Goal: Complete application form

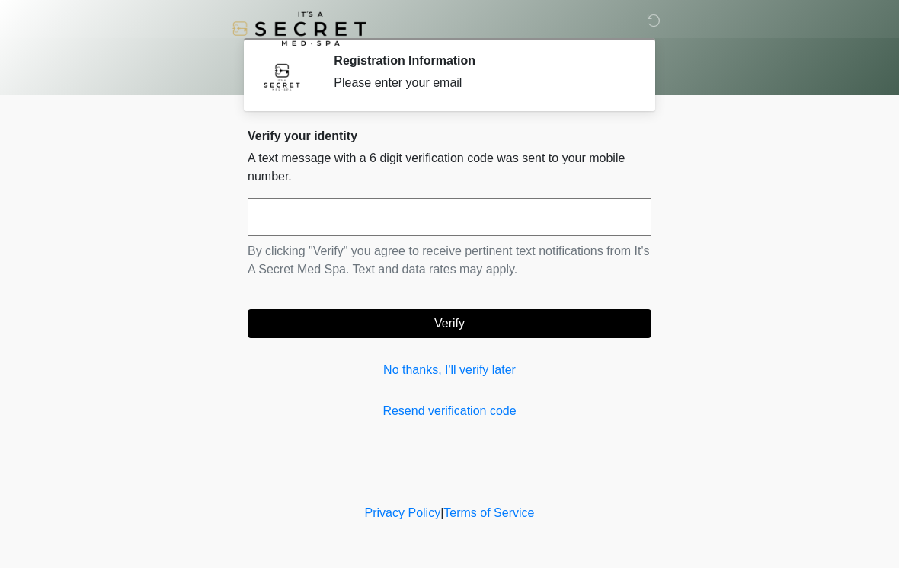
click at [459, 365] on link "No thanks, I'll verify later" at bounding box center [449, 370] width 404 height 18
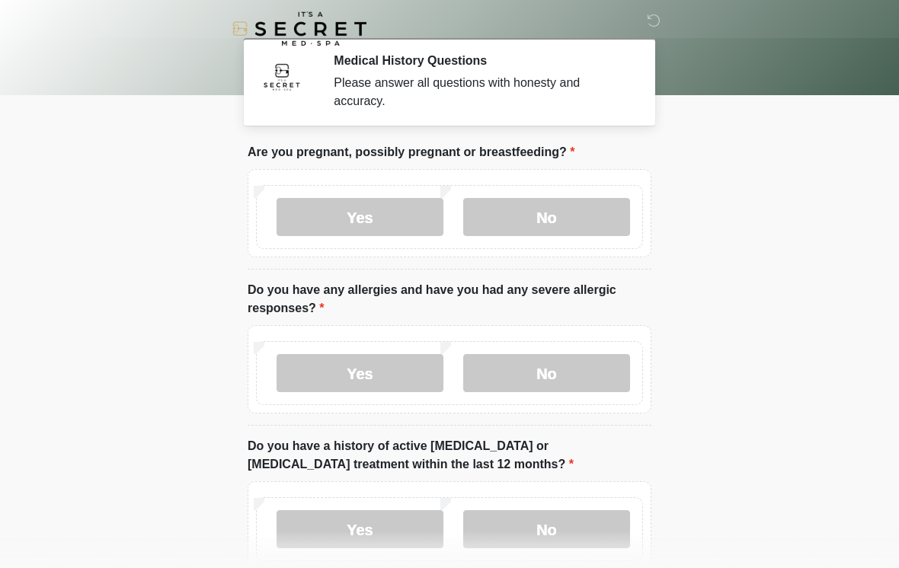
click at [574, 210] on label "No" at bounding box center [546, 217] width 167 height 38
click at [580, 382] on label "No" at bounding box center [546, 373] width 167 height 38
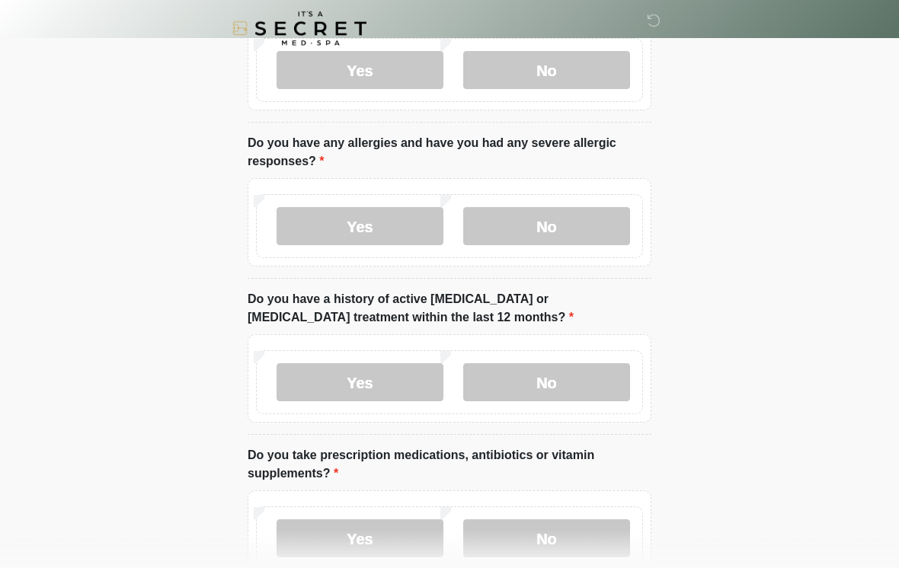
click at [567, 380] on label "No" at bounding box center [546, 383] width 167 height 38
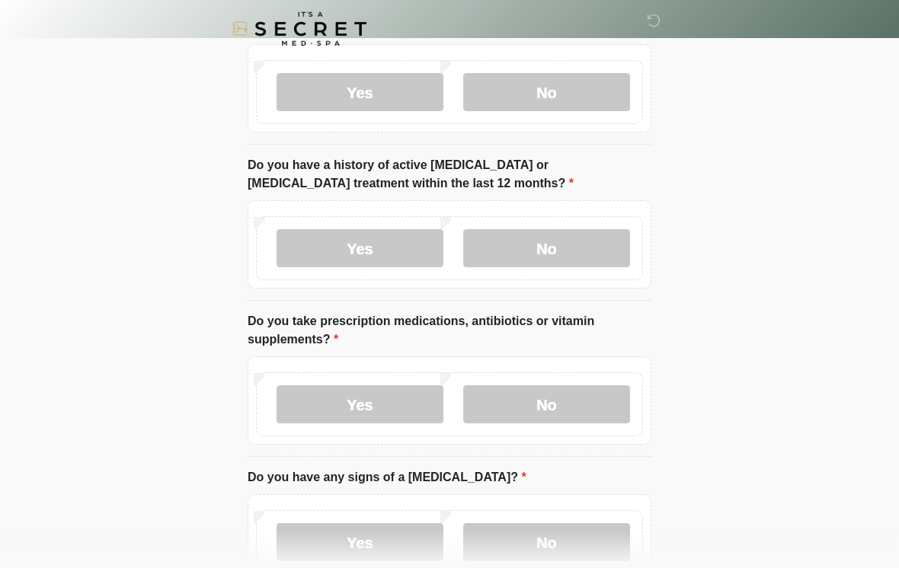
scroll to position [282, 0]
click at [429, 394] on label "Yes" at bounding box center [359, 404] width 167 height 38
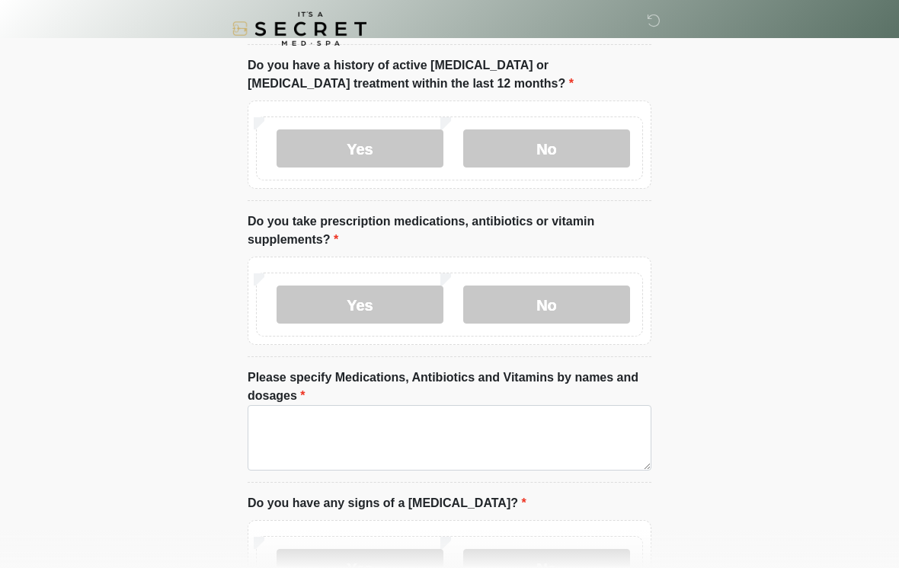
scroll to position [384, 0]
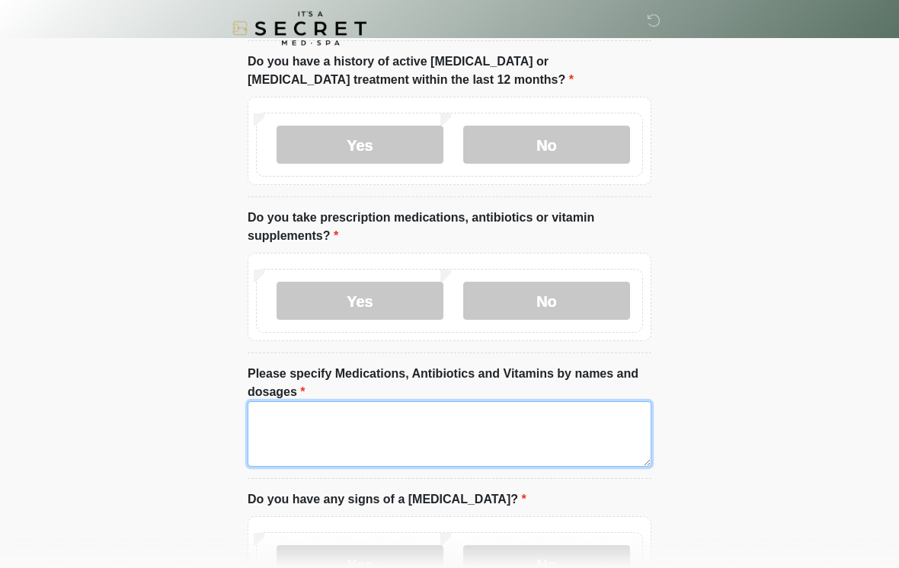
click at [497, 417] on textarea "Please specify Medications, Antibiotics and Vitamins by names and dosages" at bounding box center [449, 434] width 404 height 65
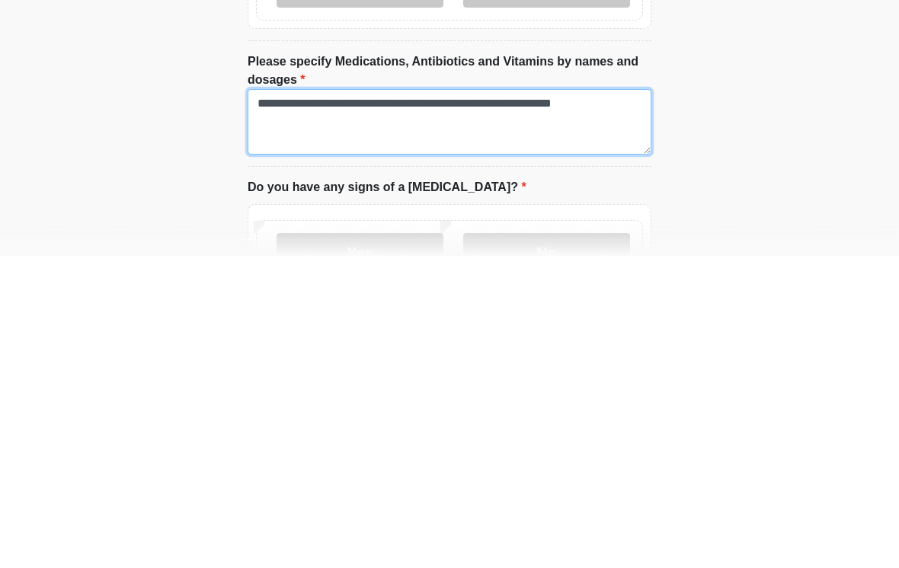
scroll to position [473, 0]
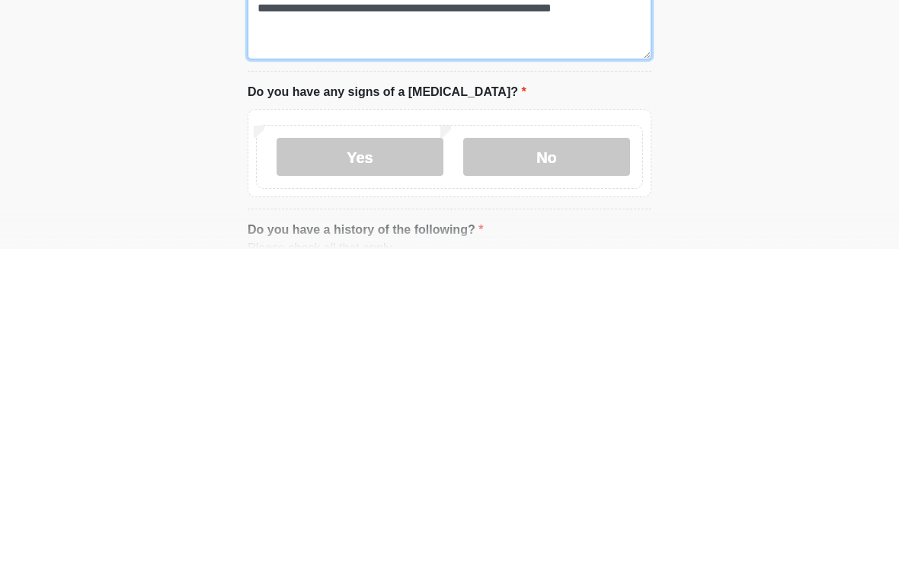
type textarea "**********"
click at [570, 457] on label "No" at bounding box center [546, 476] width 167 height 38
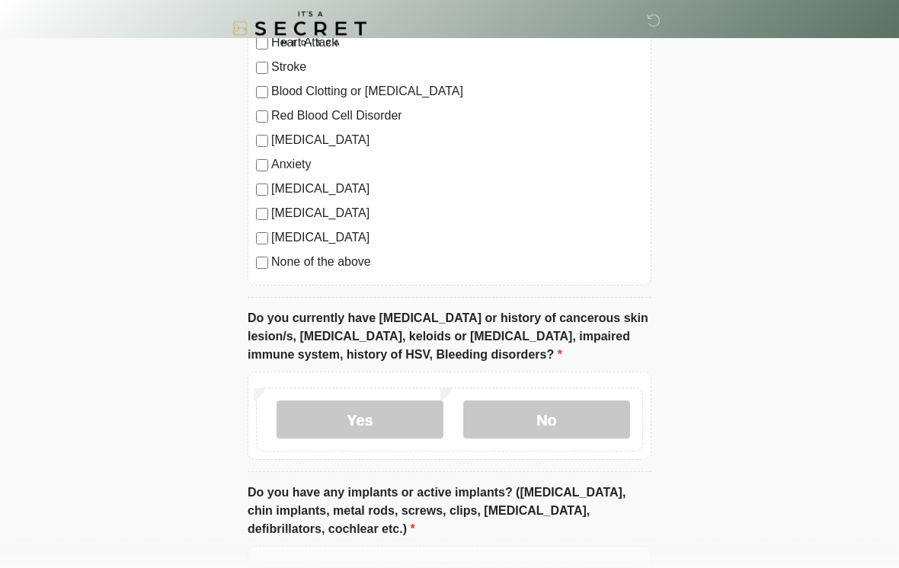
scroll to position [1081, 0]
click at [569, 420] on label "No" at bounding box center [546, 420] width 167 height 38
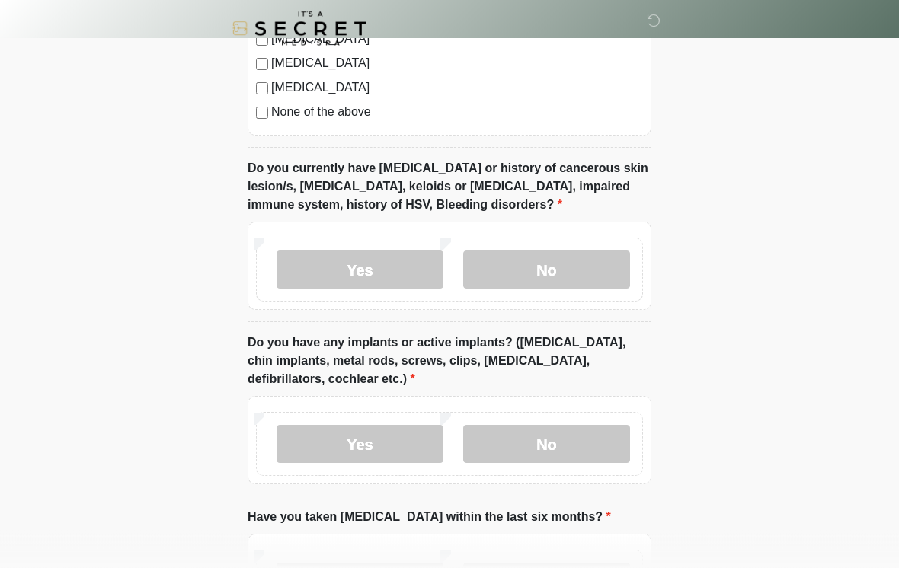
scroll to position [1235, 0]
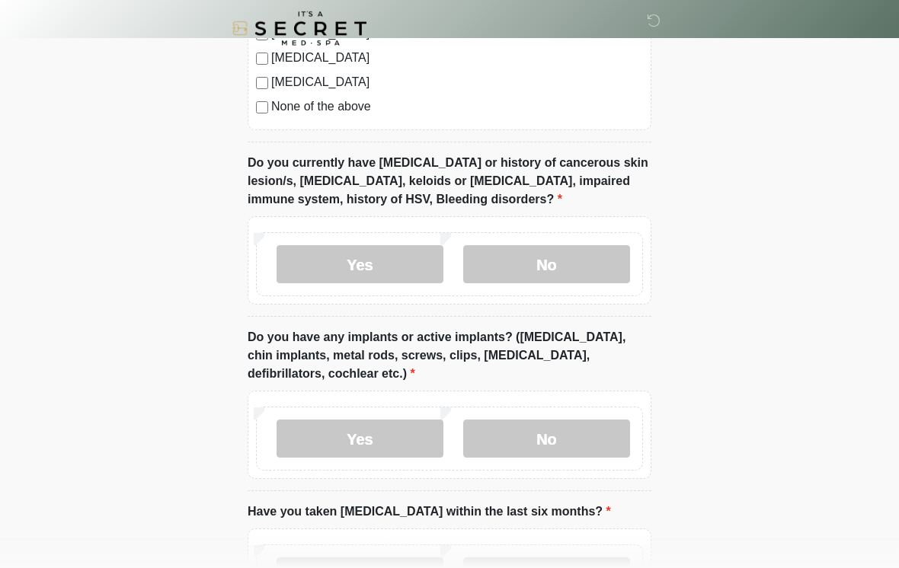
click at [394, 452] on label "Yes" at bounding box center [359, 439] width 167 height 38
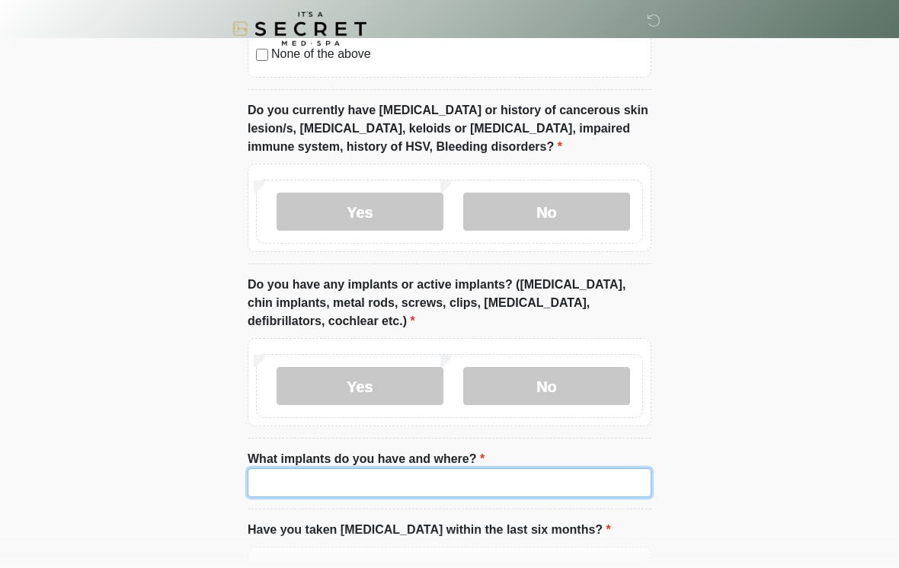
click at [510, 493] on input "What implants do you have and where?" at bounding box center [449, 482] width 404 height 29
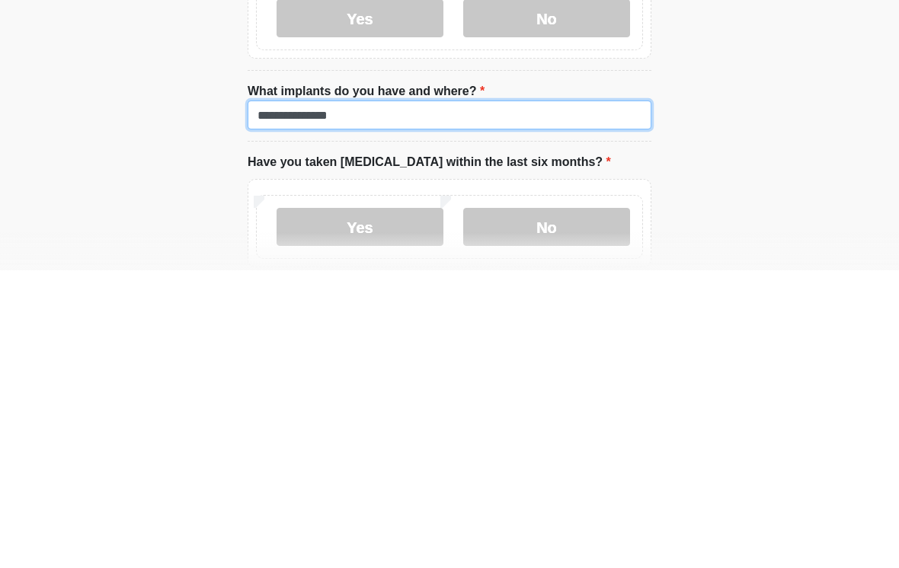
scroll to position [1371, 0]
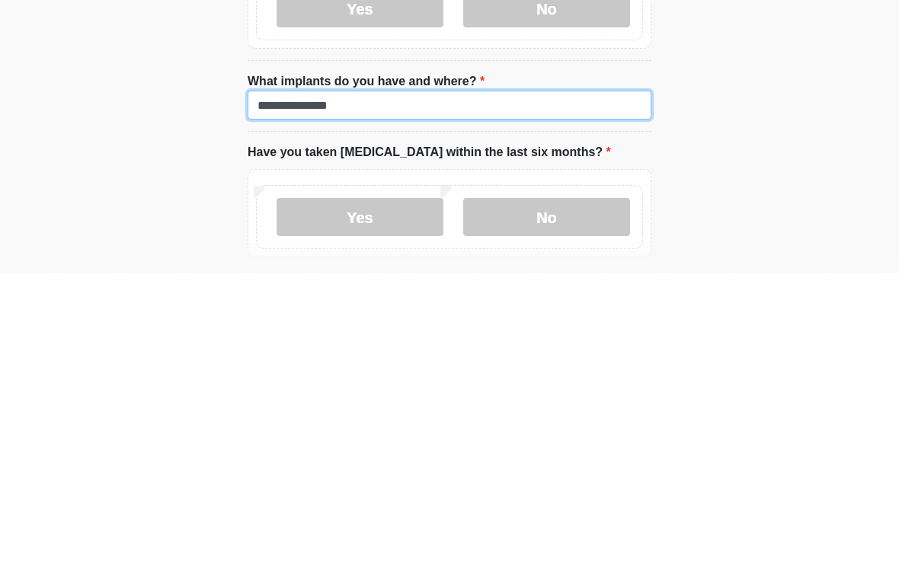
type input "**********"
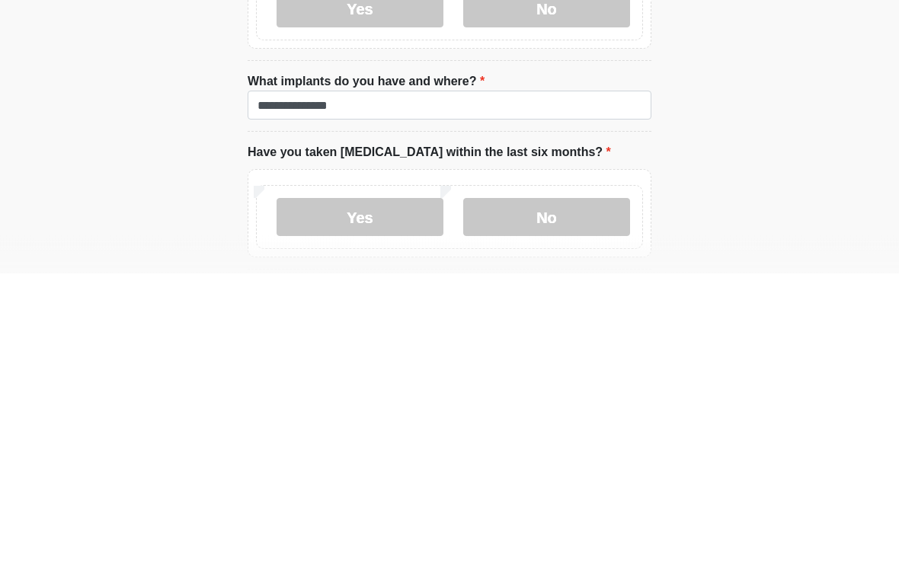
click at [579, 493] on label "No" at bounding box center [546, 512] width 167 height 38
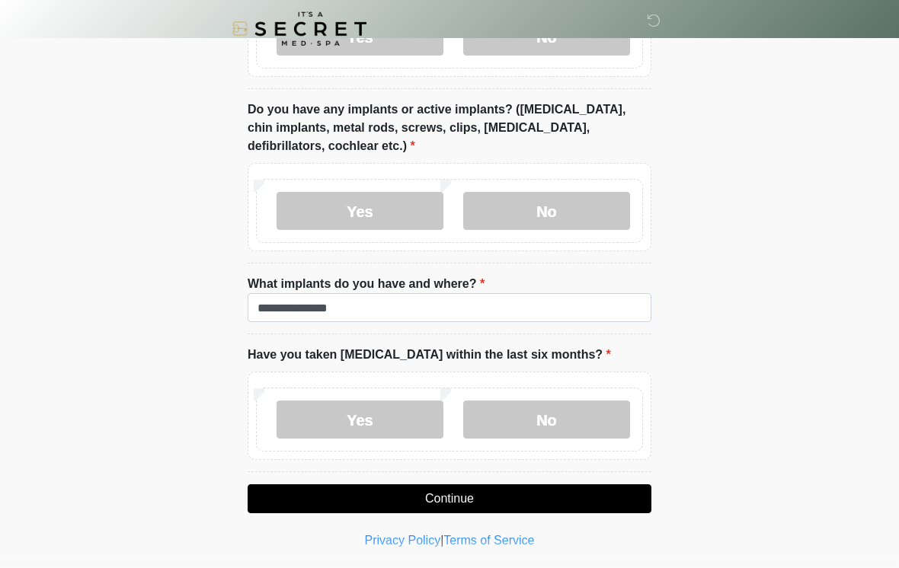
click at [500, 498] on button "Continue" at bounding box center [449, 498] width 404 height 29
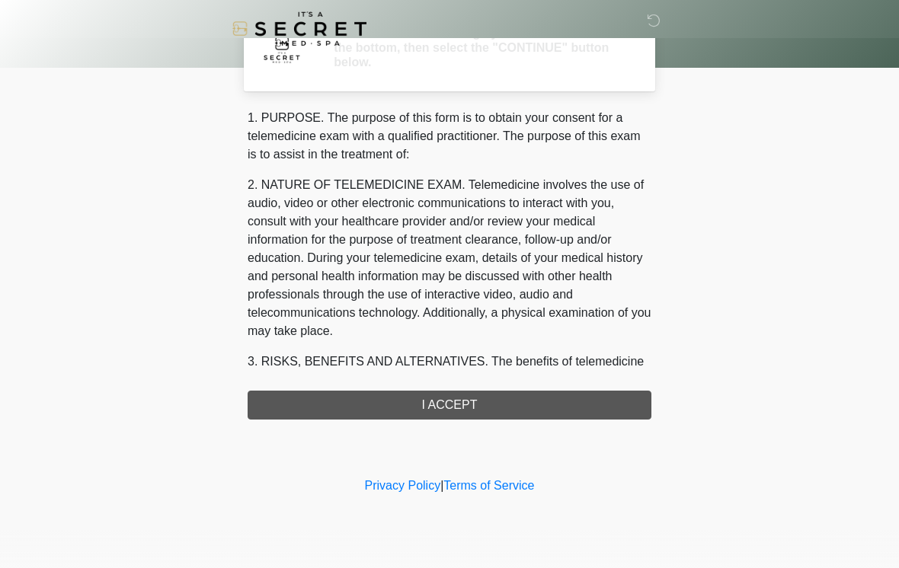
scroll to position [0, 0]
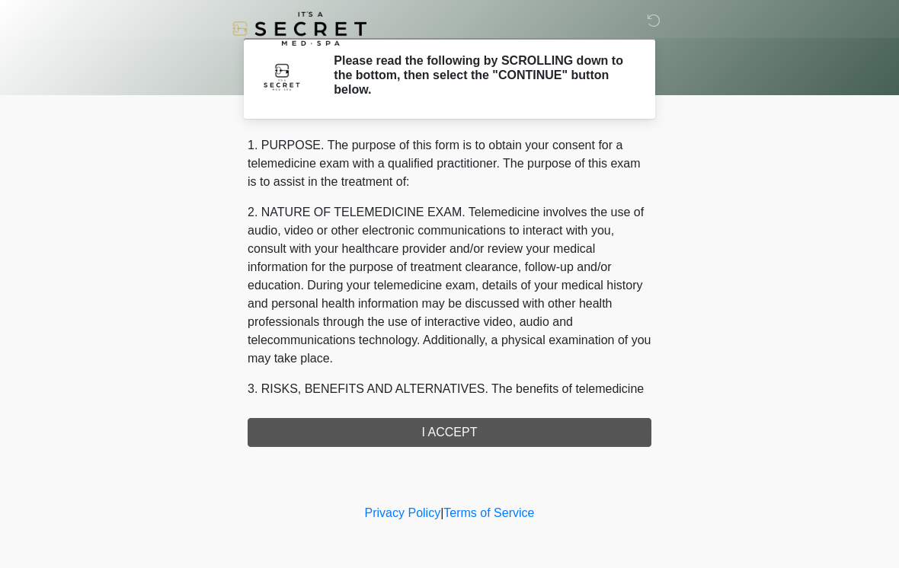
click at [540, 428] on div "1. PURPOSE. The purpose of this form is to obtain your consent for a telemedici…" at bounding box center [449, 291] width 404 height 311
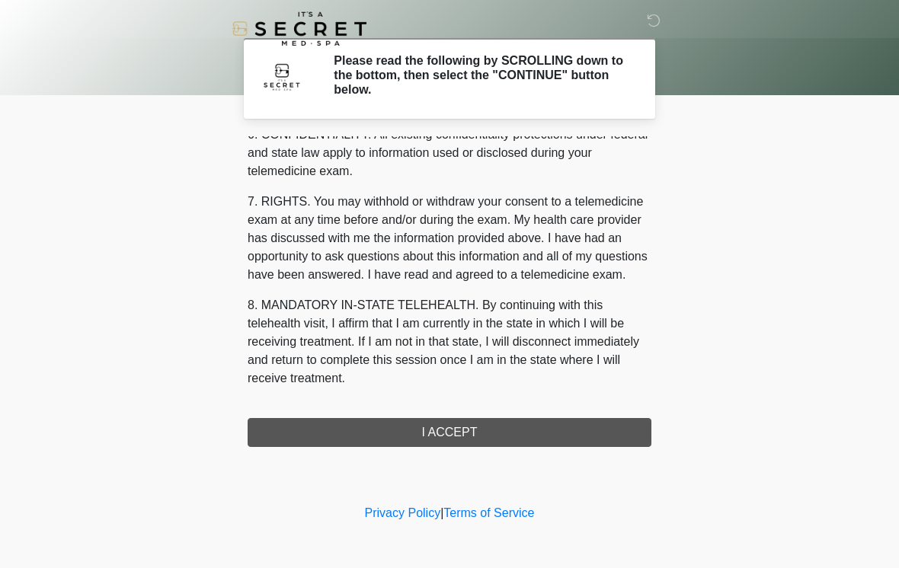
scroll to position [620, 0]
click at [452, 429] on button "I ACCEPT" at bounding box center [449, 432] width 404 height 29
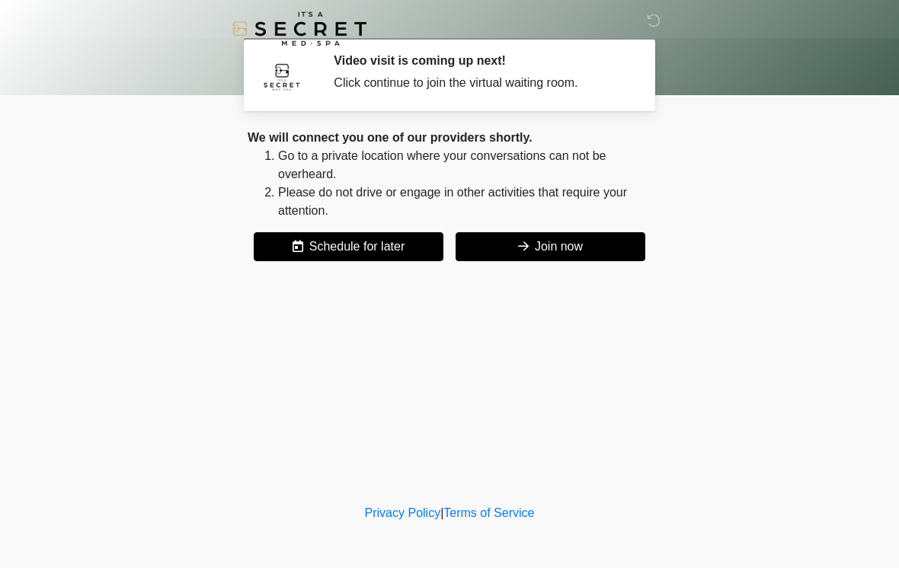
click at [610, 233] on button "Join now" at bounding box center [550, 246] width 190 height 29
